Goal: Transaction & Acquisition: Book appointment/travel/reservation

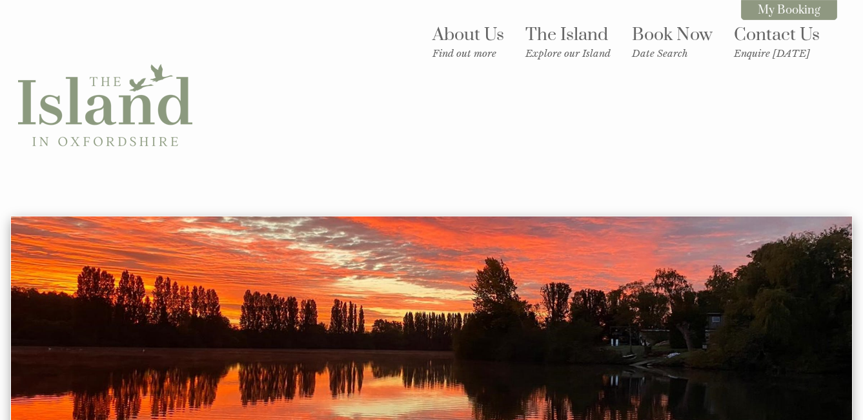
click at [672, 37] on link "Book Now Date Search" at bounding box center [672, 42] width 81 height 36
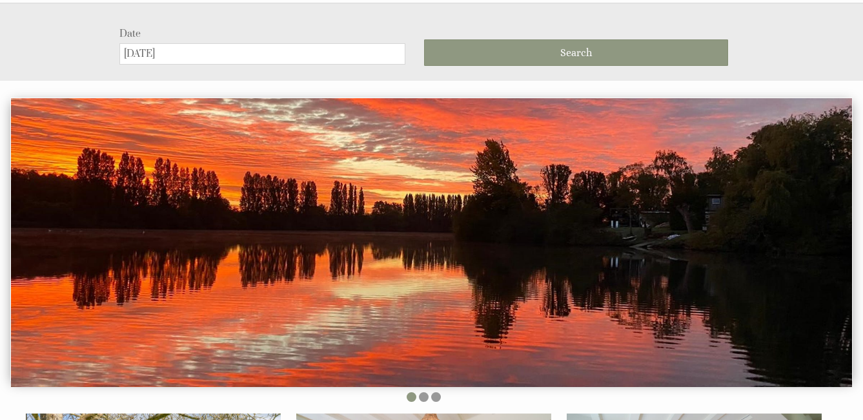
scroll to position [216, 0]
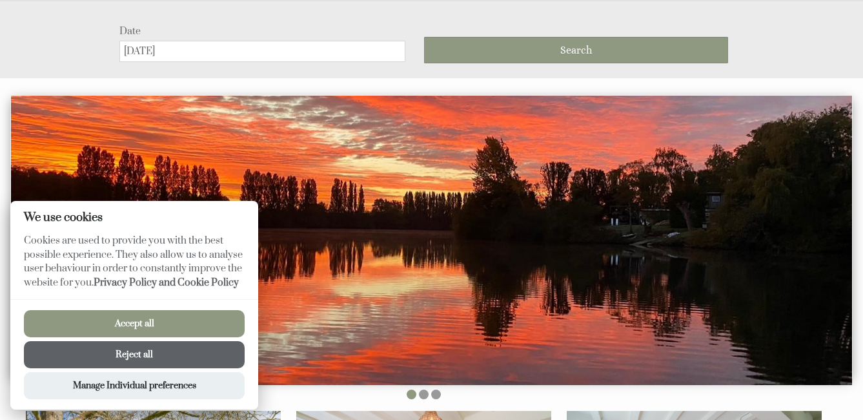
click at [325, 54] on input "[DATE]" at bounding box center [262, 51] width 286 height 21
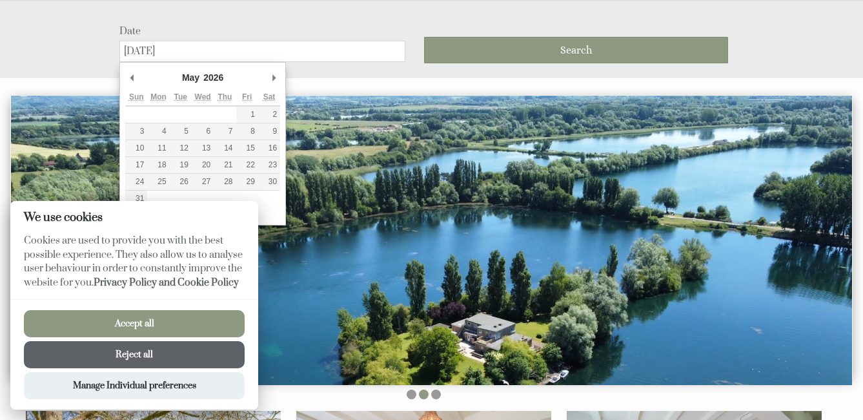
type input "[DATE]"
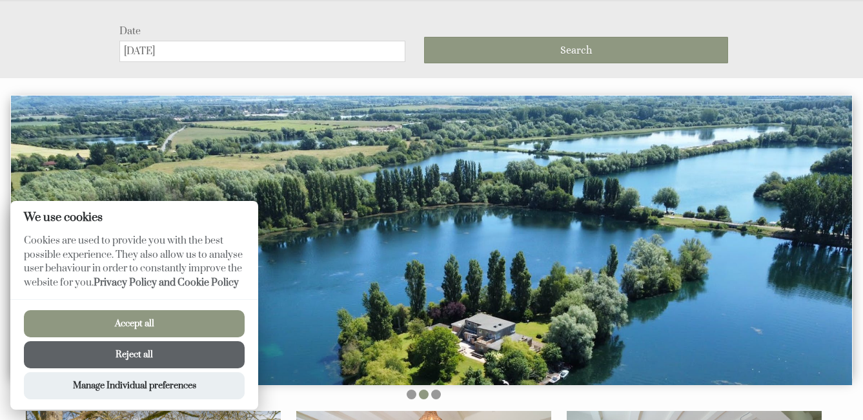
click at [189, 323] on button "Accept all" at bounding box center [134, 323] width 221 height 27
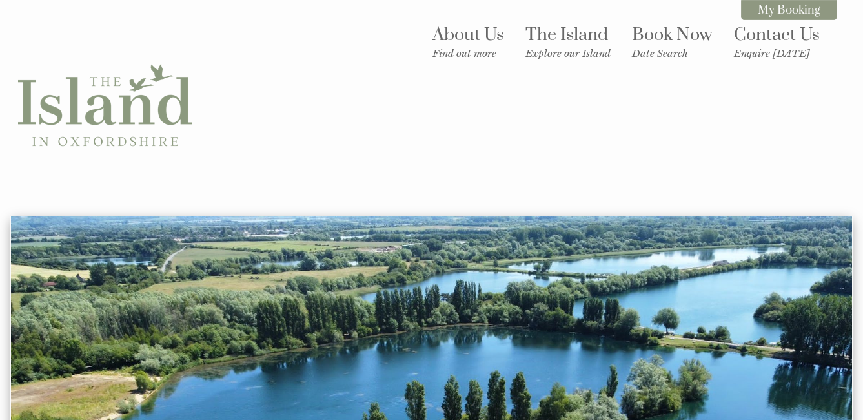
click at [673, 52] on small "Date Search" at bounding box center [672, 53] width 81 height 12
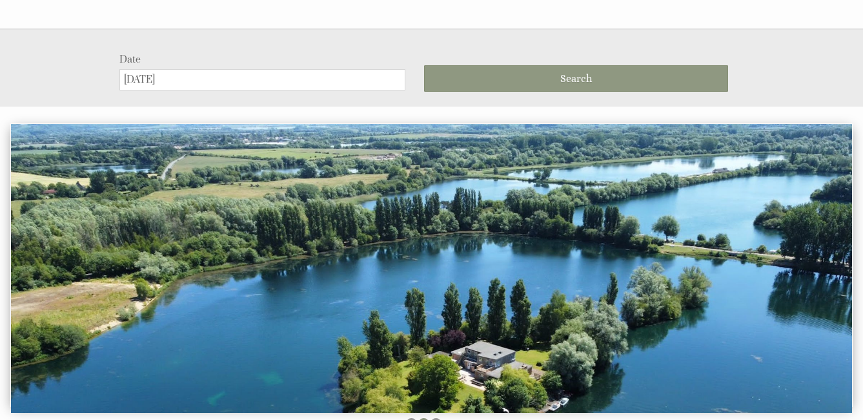
scroll to position [216, 0]
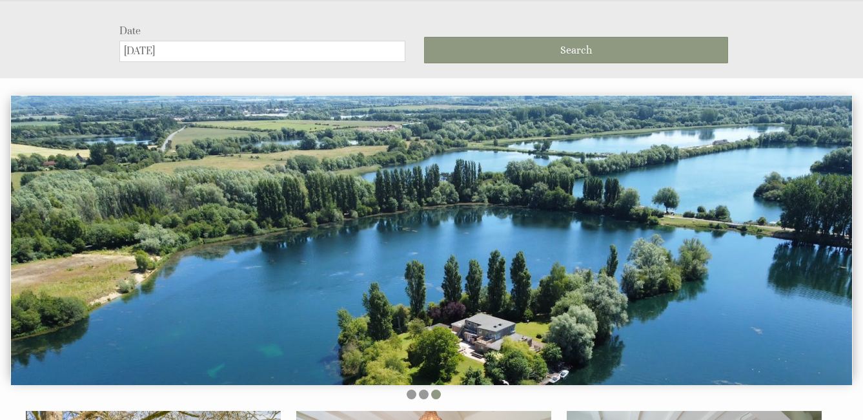
click at [337, 55] on input "[DATE]" at bounding box center [262, 51] width 286 height 21
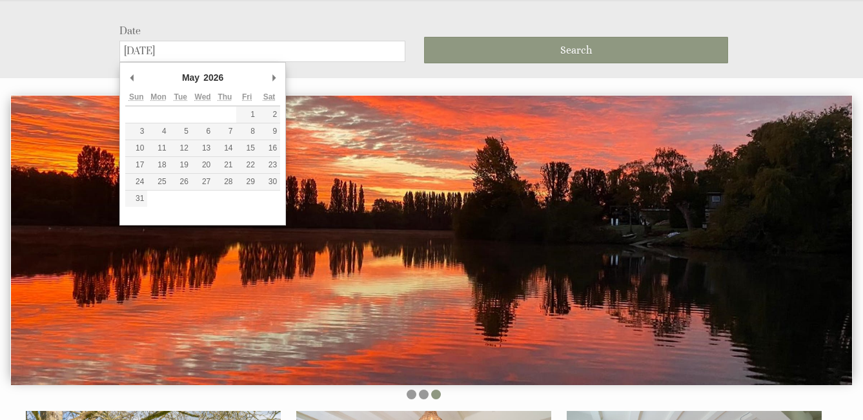
type input "[DATE]"
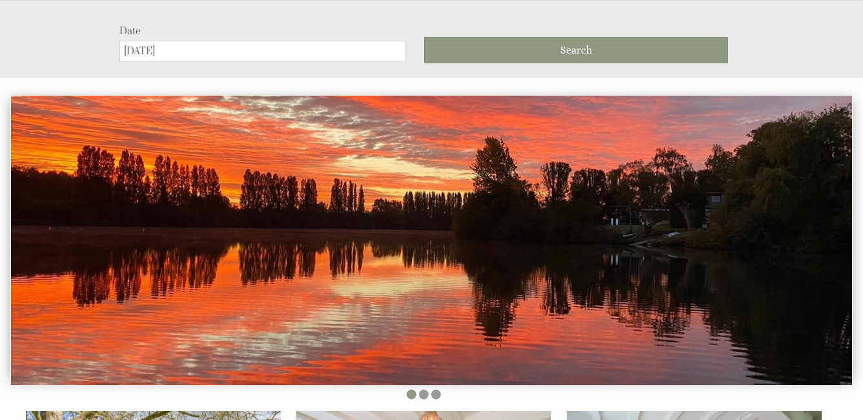
click at [327, 54] on input "[DATE]" at bounding box center [262, 51] width 286 height 21
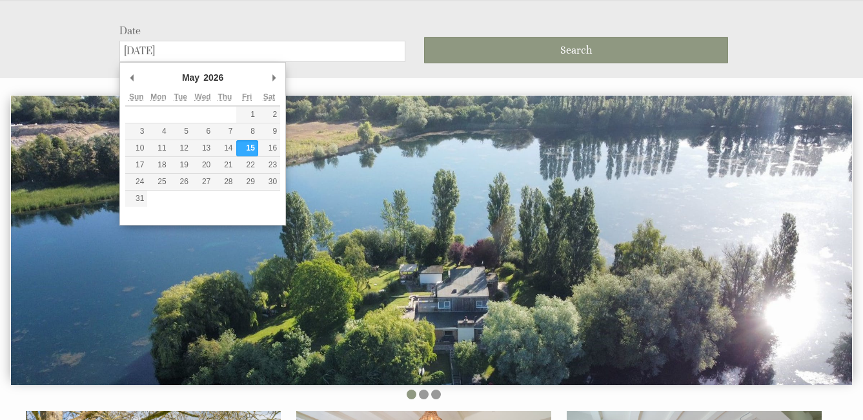
click at [542, 52] on button "Search" at bounding box center [576, 50] width 304 height 26
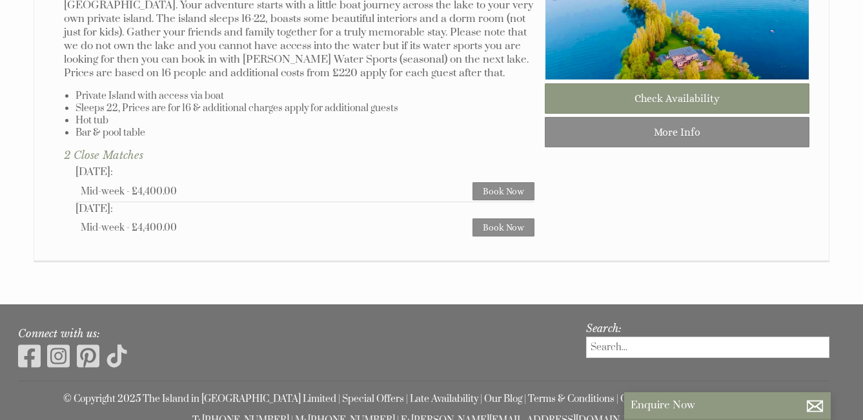
scroll to position [857, 0]
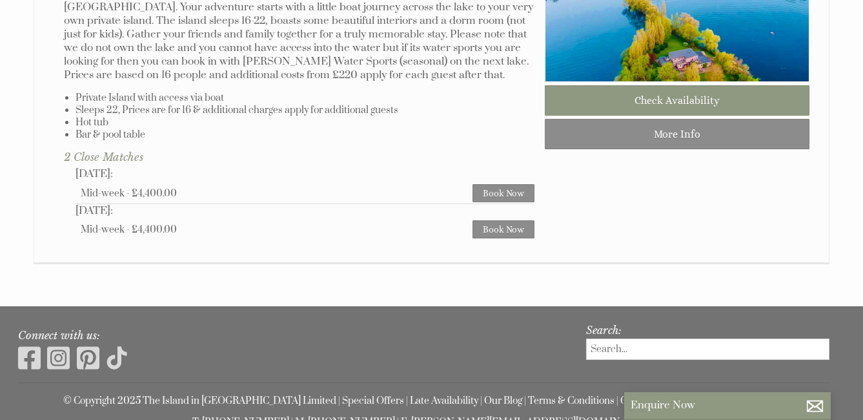
click at [719, 111] on link "Check Availability" at bounding box center [677, 100] width 265 height 30
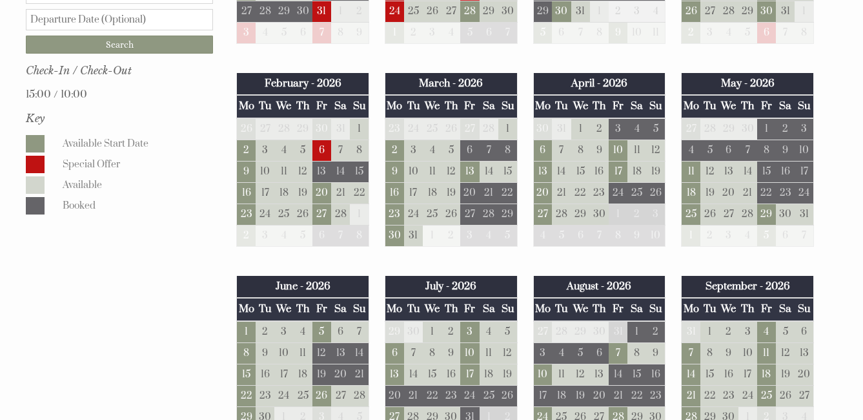
scroll to position [763, 0]
click at [766, 160] on td "15" at bounding box center [766, 170] width 19 height 21
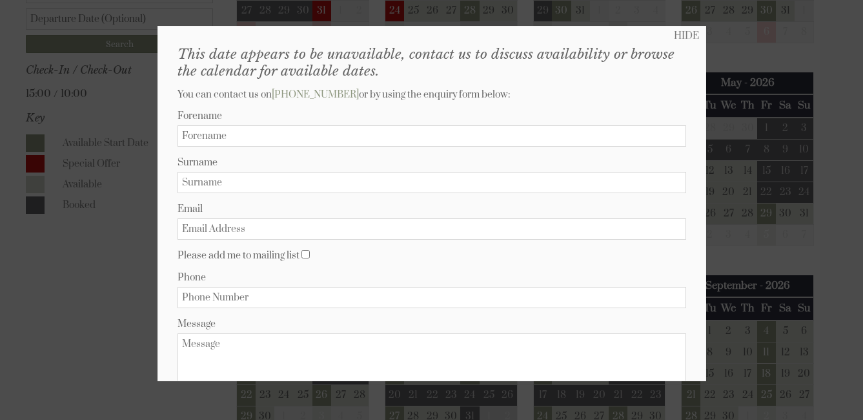
click at [684, 35] on link "HIDE" at bounding box center [686, 36] width 25 height 12
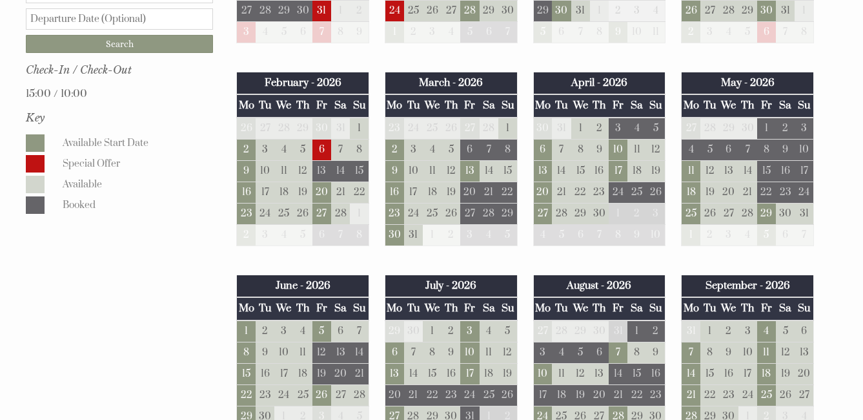
click at [767, 203] on td "29" at bounding box center [766, 213] width 19 height 21
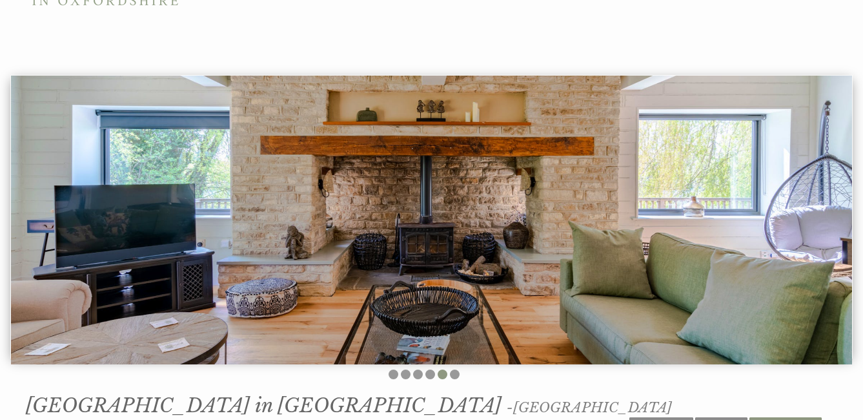
scroll to position [130, 0]
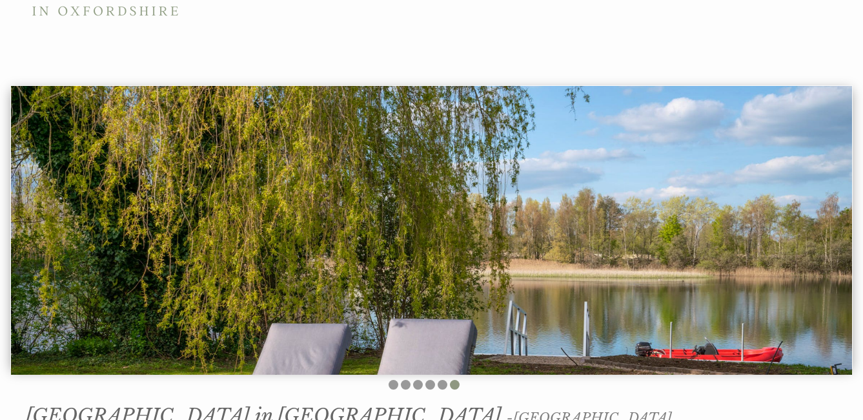
click at [742, 252] on img at bounding box center [431, 230] width 841 height 289
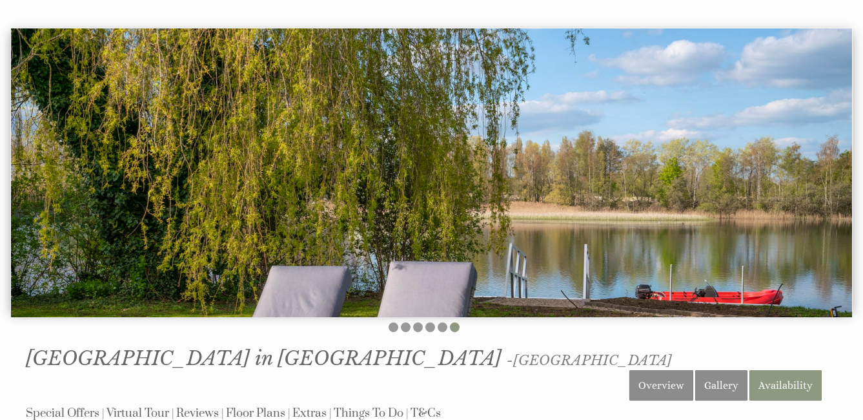
scroll to position [185, 0]
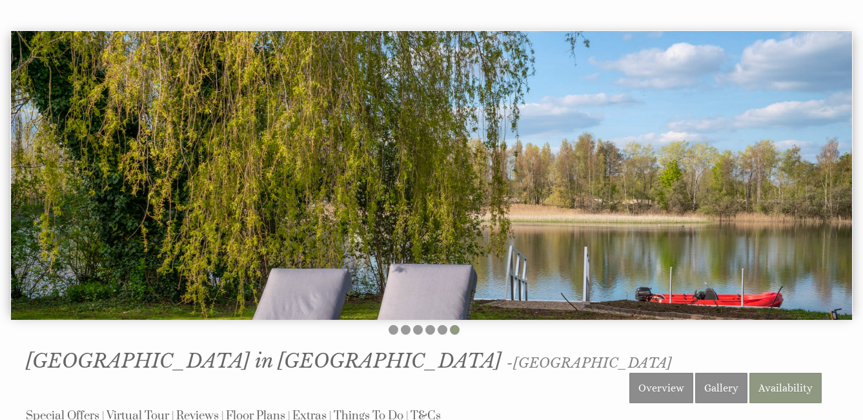
click at [723, 372] on link "Gallery" at bounding box center [721, 387] width 52 height 30
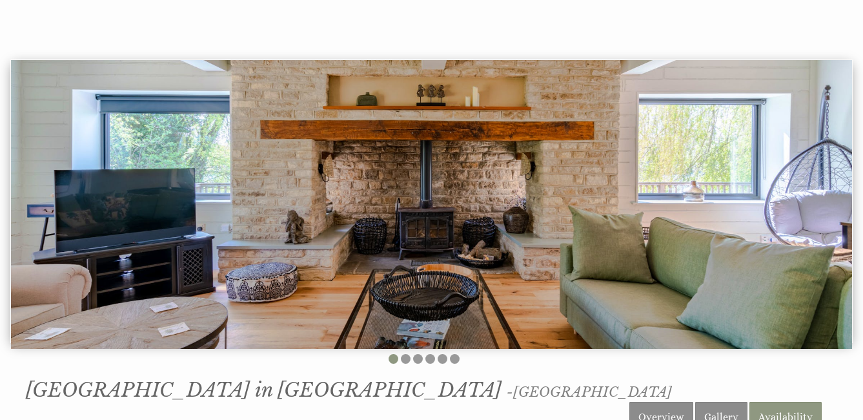
scroll to position [181, 0]
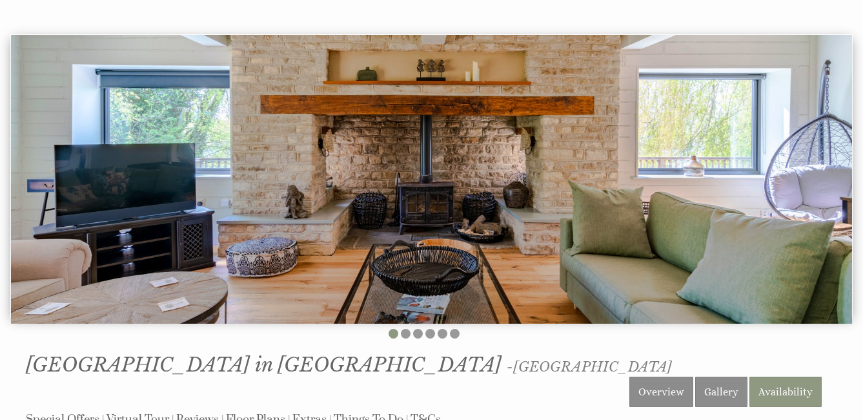
click at [812, 196] on img at bounding box center [431, 179] width 841 height 289
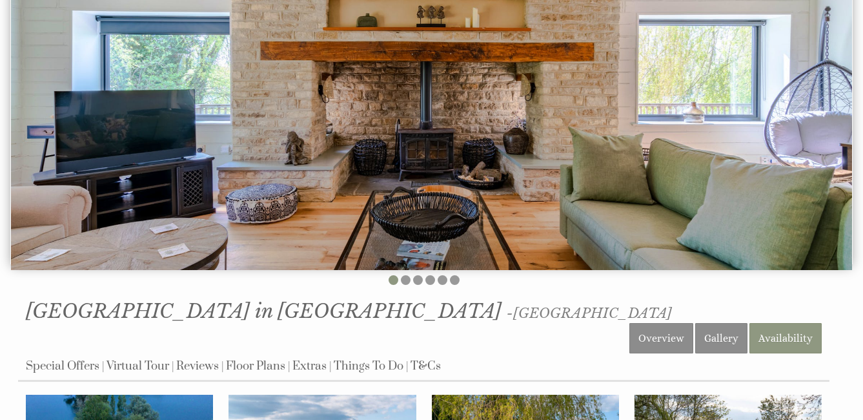
scroll to position [230, 0]
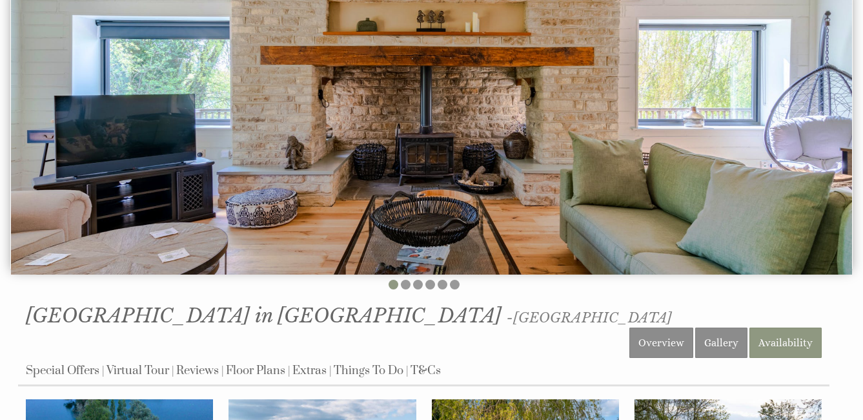
click at [729, 327] on link "Gallery" at bounding box center [721, 342] width 52 height 30
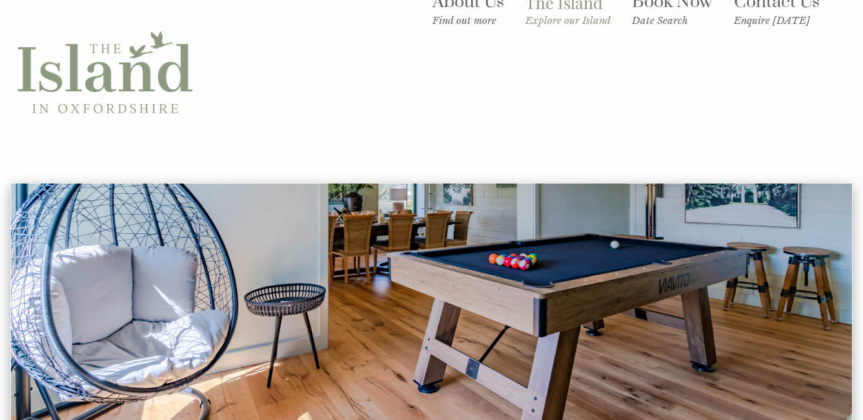
scroll to position [0, 0]
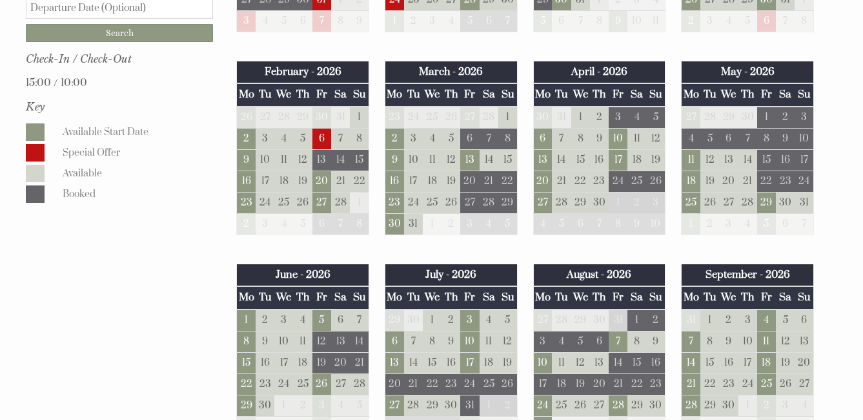
scroll to position [775, 0]
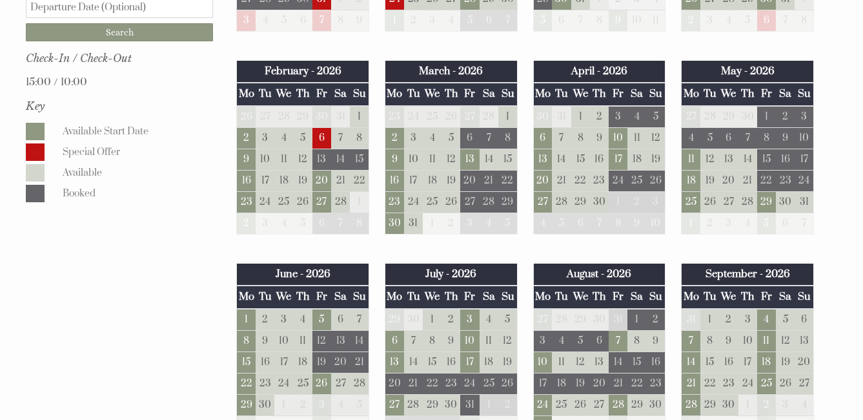
click at [327, 309] on td "5" at bounding box center [321, 320] width 19 height 22
